Goal: Find specific page/section: Find specific page/section

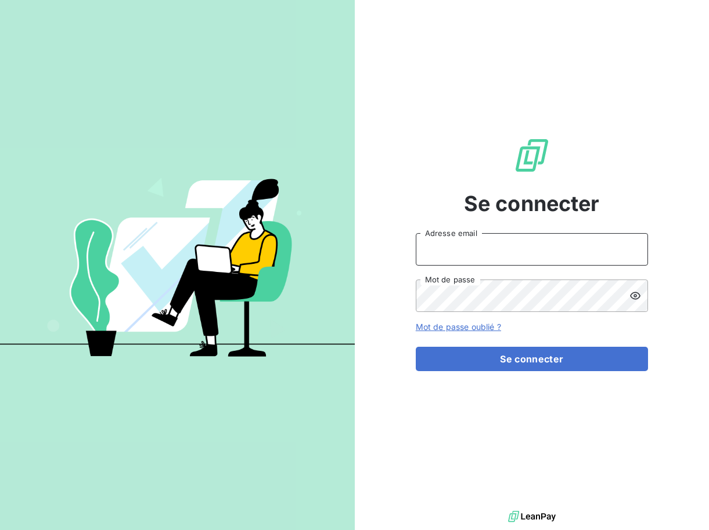
type input "[EMAIL_ADDRESS][DOMAIN_NAME]"
click at [529, 344] on form "[EMAIL_ADDRESS][DOMAIN_NAME] Adresse email Mot de passe Mot de passe oublié ? S…" at bounding box center [532, 302] width 232 height 138
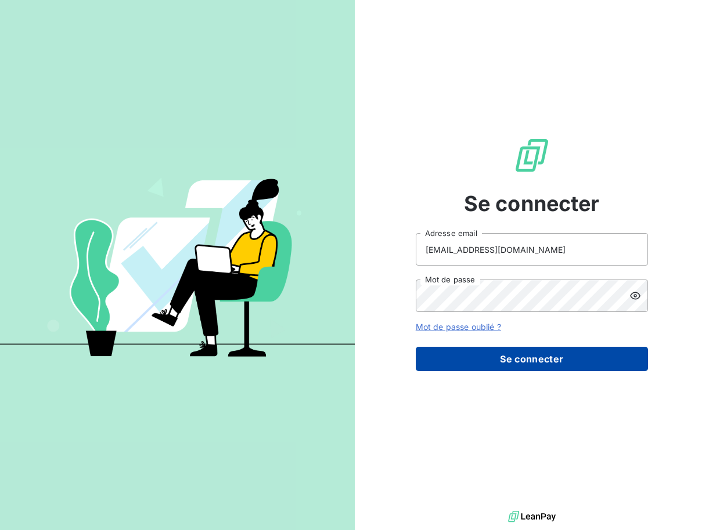
click at [522, 353] on button "Se connecter" at bounding box center [532, 359] width 232 height 24
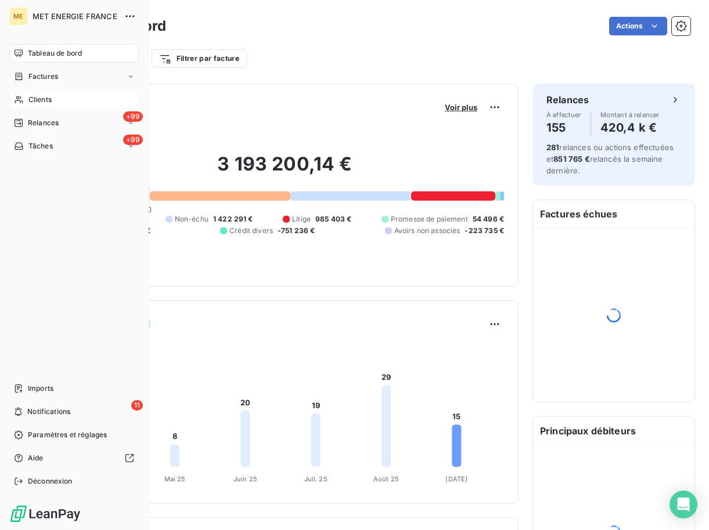
click at [16, 103] on icon at bounding box center [19, 99] width 10 height 9
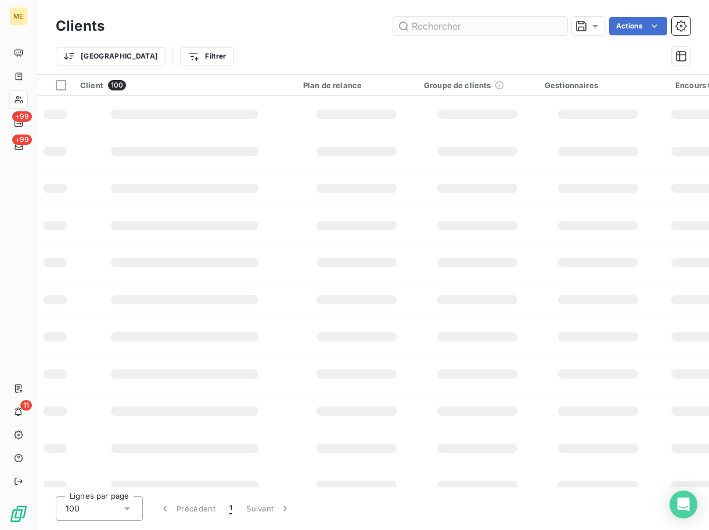
click at [474, 28] on input "text" at bounding box center [480, 26] width 174 height 19
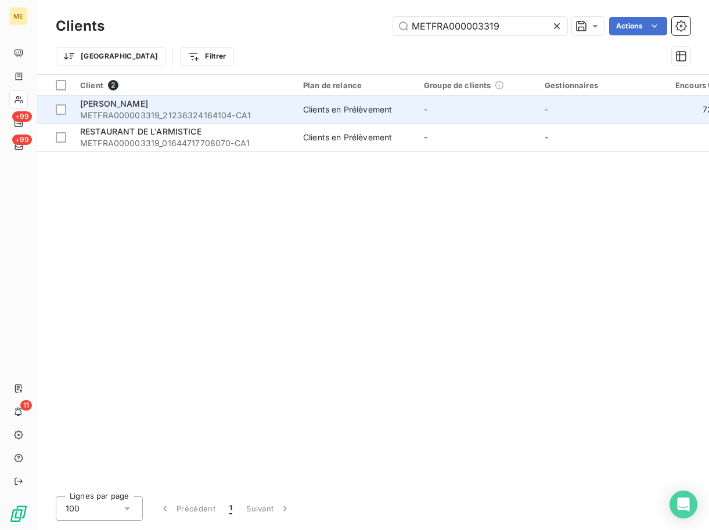
type input "METFRA000003319"
click at [166, 110] on div "[PERSON_NAME] METFRA000003319_21236324164104-CA1" at bounding box center [184, 109] width 209 height 23
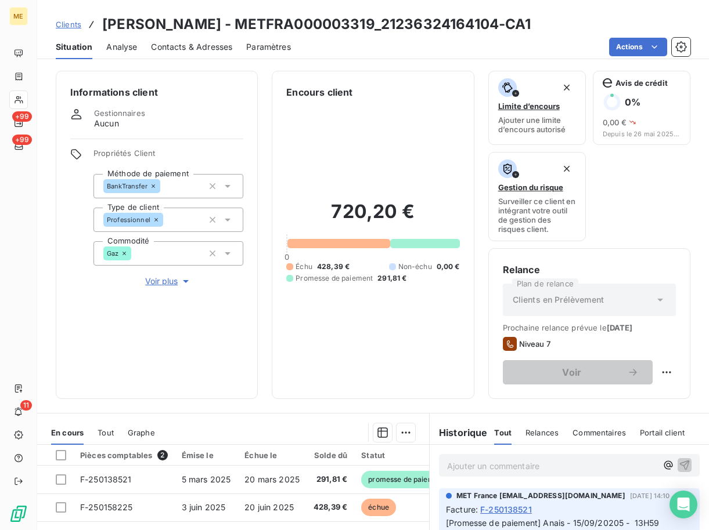
click at [171, 280] on span "Voir plus" at bounding box center [168, 282] width 46 height 12
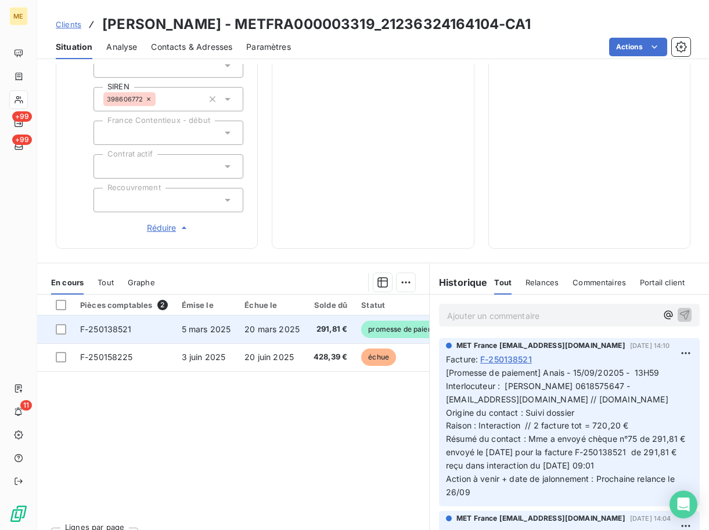
scroll to position [345, 0]
